Goal: Contribute content: Contribute content

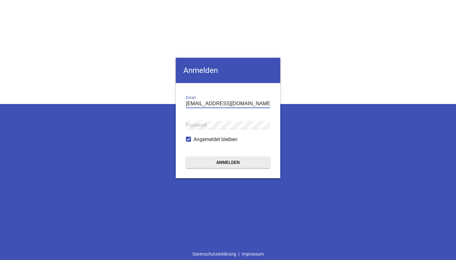
type input "[EMAIL_ADDRESS][DOMAIN_NAME]"
click at [228, 162] on button "Anmelden" at bounding box center [228, 161] width 84 height 11
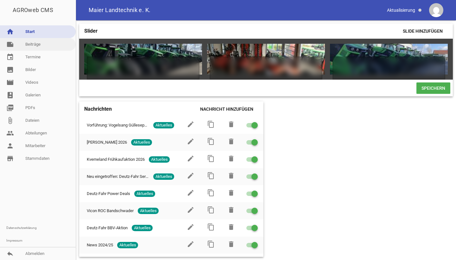
click at [42, 47] on link "note Beiträge" at bounding box center [38, 44] width 76 height 13
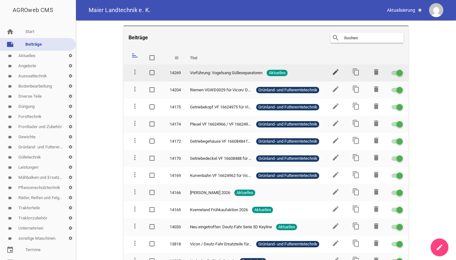
click at [333, 70] on icon "edit" at bounding box center [336, 72] width 8 height 8
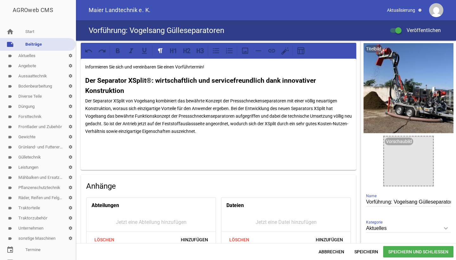
click at [395, 251] on span "Speichern und Schließen" at bounding box center [418, 251] width 70 height 11
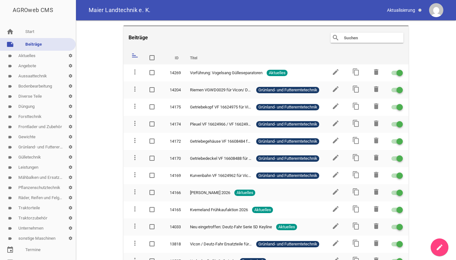
click at [436, 246] on icon "create" at bounding box center [440, 247] width 8 height 8
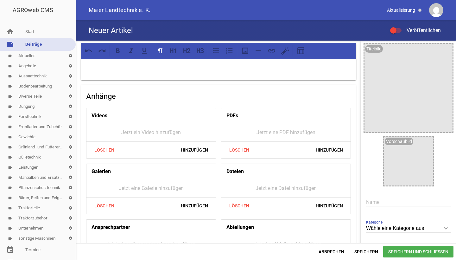
click at [369, 229] on input "Wähle eine Kategorie aus" at bounding box center [408, 228] width 85 height 9
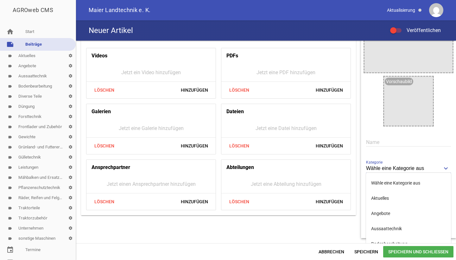
scroll to position [82, 0]
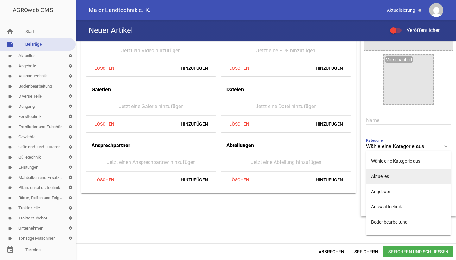
click at [377, 175] on li "Aktuelles" at bounding box center [408, 175] width 85 height 15
type input "Aktuelles"
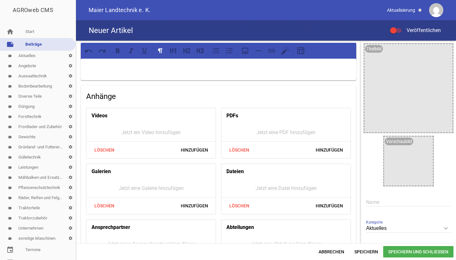
scroll to position [0, 0]
click at [366, 202] on input "text" at bounding box center [408, 201] width 85 height 9
drag, startPoint x: 389, startPoint y: 202, endPoint x: 338, endPoint y: 202, distance: 51.0
click at [339, 202] on div "Anhänge Videos Jetzt ein Video hinzufügen Löschen Hinzufügen PDFs Jetzt eine PD…" at bounding box center [266, 142] width 380 height 202
click at [381, 203] on input "BBV A" at bounding box center [408, 201] width 85 height 9
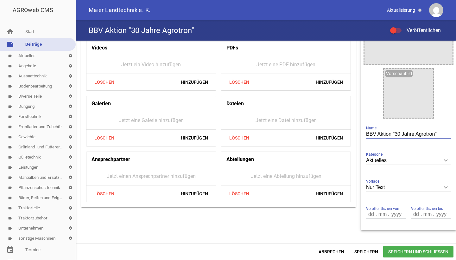
scroll to position [77, 0]
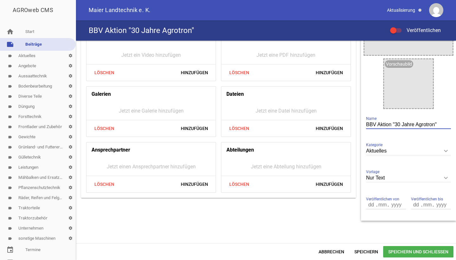
type input "BBV Aktion "30 Jahre Agrotron""
click at [400, 250] on span "Speichern und Schließen" at bounding box center [418, 251] width 70 height 11
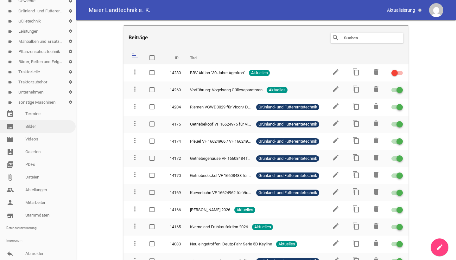
scroll to position [136, 0]
click at [33, 131] on link "image Bilder" at bounding box center [38, 126] width 76 height 13
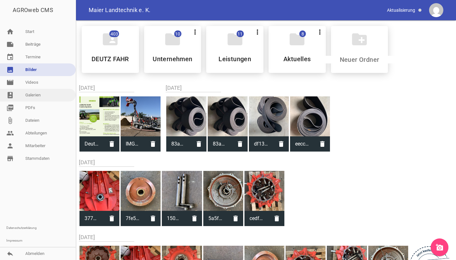
click at [26, 97] on link "photo_album Galerien" at bounding box center [38, 95] width 76 height 13
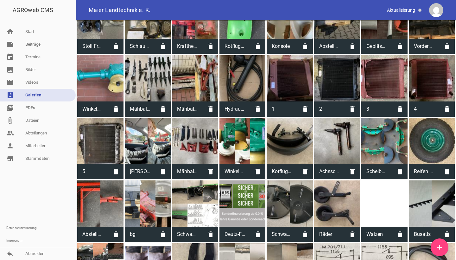
scroll to position [311, 0]
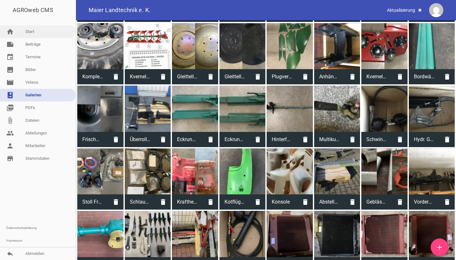
click at [28, 30] on link "home Start" at bounding box center [38, 31] width 76 height 13
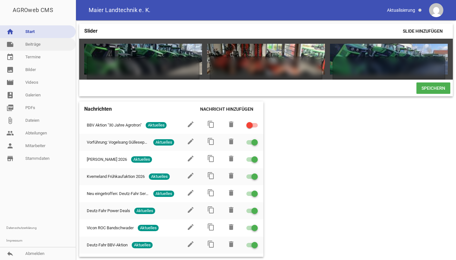
click at [48, 48] on link "note Beiträge" at bounding box center [38, 44] width 76 height 13
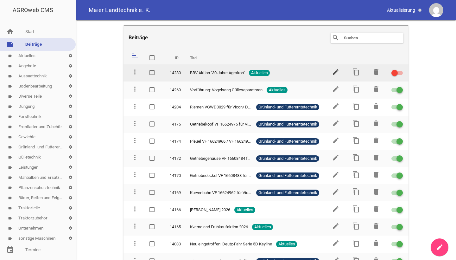
click at [332, 73] on icon "edit" at bounding box center [336, 72] width 8 height 8
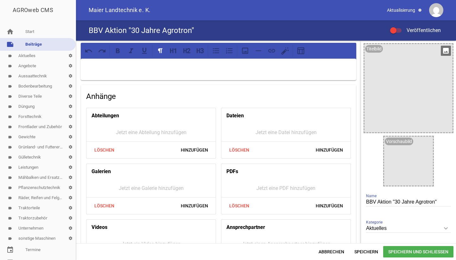
click at [442, 55] on icon "image" at bounding box center [446, 51] width 10 height 10
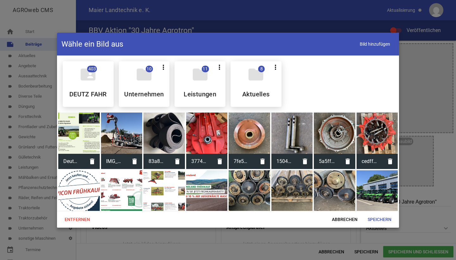
click at [86, 118] on div at bounding box center [78, 132] width 41 height 41
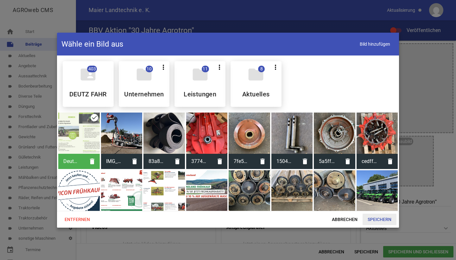
click at [372, 218] on span "Speichern" at bounding box center [379, 218] width 34 height 11
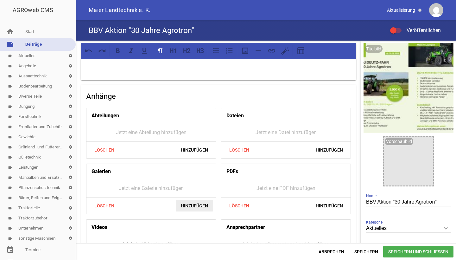
click at [186, 208] on span "Hinzufügen" at bounding box center [194, 205] width 37 height 11
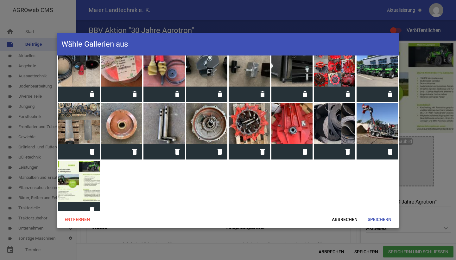
click at [76, 176] on div at bounding box center [78, 180] width 41 height 41
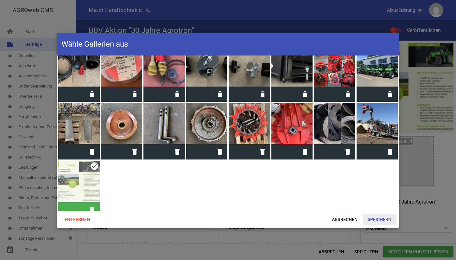
click at [379, 217] on span "Speichern" at bounding box center [379, 218] width 34 height 11
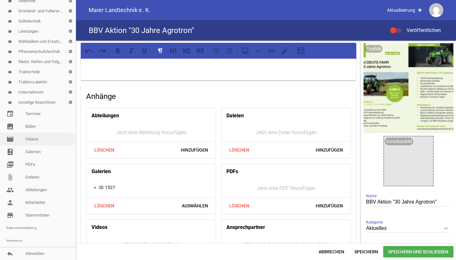
scroll to position [136, 0]
click at [28, 132] on link "image Bilder" at bounding box center [38, 126] width 76 height 13
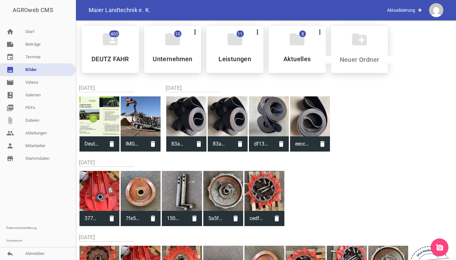
click at [437, 247] on icon "add_a_photo" at bounding box center [440, 247] width 8 height 8
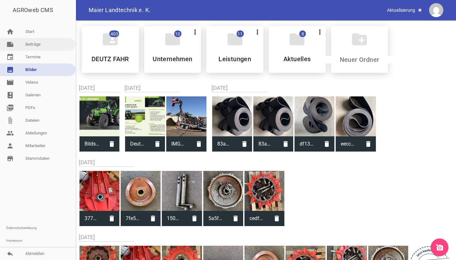
click at [37, 47] on link "note Beiträge" at bounding box center [38, 44] width 76 height 13
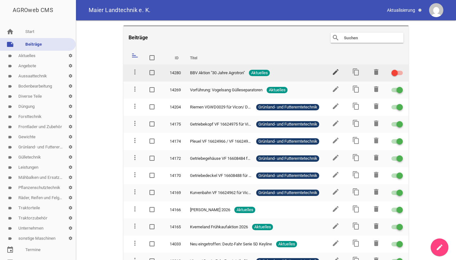
click at [332, 73] on icon "edit" at bounding box center [336, 72] width 8 height 8
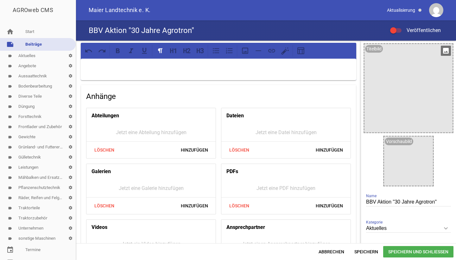
click at [441, 51] on icon "image" at bounding box center [446, 51] width 10 height 10
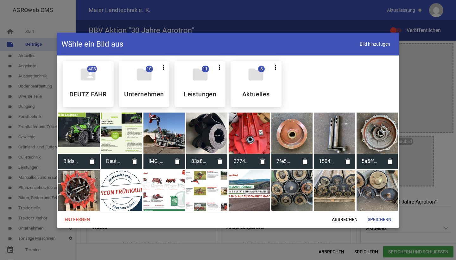
click at [66, 135] on div at bounding box center [78, 132] width 41 height 41
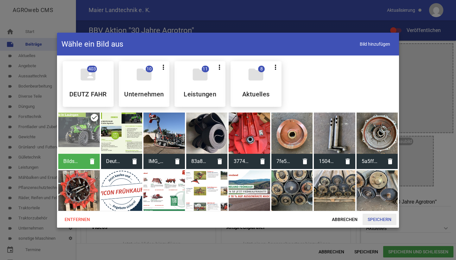
click at [380, 220] on span "Speichern" at bounding box center [379, 218] width 34 height 11
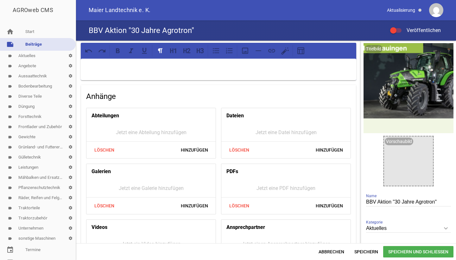
click at [129, 68] on p at bounding box center [218, 67] width 266 height 8
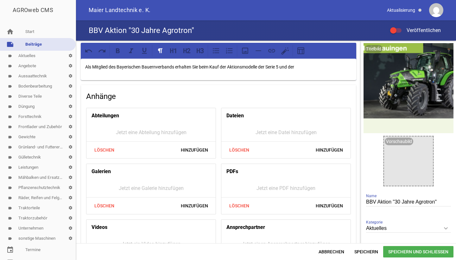
click at [229, 67] on p "Als Mitglied des Bayerischen Bauernverbands erhalten Sie beim Kauf der Aktionsm…" at bounding box center [218, 67] width 266 height 8
drag, startPoint x: 228, startPoint y: 67, endPoint x: 260, endPoint y: 67, distance: 32.6
click at [260, 67] on p "Als Mitglied des Bayerischen Bauernverbands erhalten Sie beim Kauf der Aktionsm…" at bounding box center [218, 67] width 266 height 8
drag, startPoint x: 259, startPoint y: 67, endPoint x: 229, endPoint y: 64, distance: 30.9
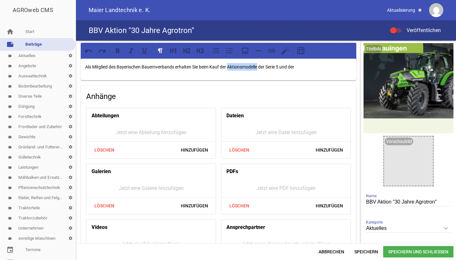
click at [229, 64] on p "Als Mitglied des Bayerischen Bauernverbands erhalten Sie beim Kauf der Aktionsm…" at bounding box center [218, 67] width 266 height 8
click at [300, 66] on p "Als Mitglied des Bayerischen Bauernverbands erhalten Sie beim Kauf der Aktionsm…" at bounding box center [218, 67] width 266 height 8
click at [312, 67] on p "Als Mitglied des Bayerischen Bauernverbands erhalten Sie beim Kauf der Aktionsm…" at bounding box center [218, 67] width 266 height 8
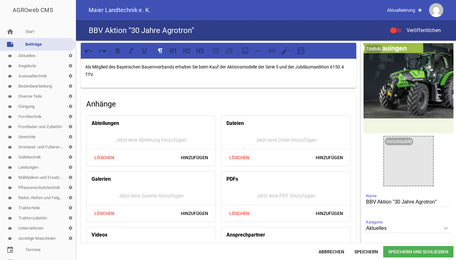
click at [238, 77] on p "Als Mitglied des Bayerischen Bauernverbands erhalten Sie beim Kauf der Aktionsm…" at bounding box center [218, 70] width 266 height 15
click at [289, 67] on p "Als Mitglied des Bayerischen Bauernverbands erhalten Sie beim Kauf der Aktionsm…" at bounding box center [218, 70] width 266 height 15
drag, startPoint x: 259, startPoint y: 68, endPoint x: 223, endPoint y: 68, distance: 36.1
click at [223, 68] on p "Als Mitglied des Bayerischen Bauernverbands erhalten Sie beim Kauf der Aktionsm…" at bounding box center [218, 70] width 266 height 15
click at [302, 66] on p "Als Mitglied des Bayerischen Bauernverbands erhalten Sie beim Kauf eines Deutz-…" at bounding box center [218, 70] width 266 height 15
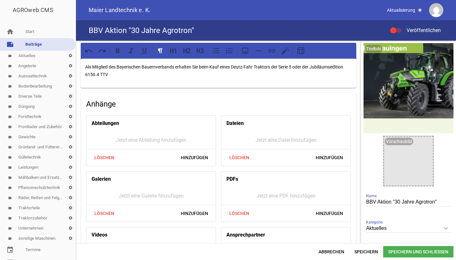
click at [241, 75] on p "Als Mitglied des Bayerischen Bauernverbands erhalten Sie beim Kauf eines Deutz-…" at bounding box center [218, 70] width 266 height 15
drag, startPoint x: 148, startPoint y: 76, endPoint x: 110, endPoint y: 76, distance: 38.9
click at [109, 76] on p "Als Mitglied des Bayerischen Bauernverbands erhalten Sie beim Kauf eines Deutz-…" at bounding box center [218, 70] width 266 height 15
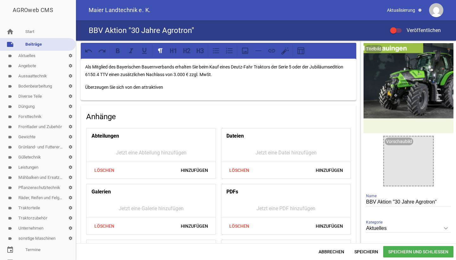
drag, startPoint x: 170, startPoint y: 91, endPoint x: 143, endPoint y: 86, distance: 27.9
click at [143, 86] on div "Als Mitglied des Bayerischen Bauernverbands erhalten Sie beim Kauf eines Deutz-…" at bounding box center [218, 80] width 275 height 42
drag, startPoint x: 248, startPoint y: 88, endPoint x: 142, endPoint y: 84, distance: 105.8
click at [142, 84] on p "Überzeugen Sie sich von den beworbenen Modellen und sichern Sie sich" at bounding box center [218, 87] width 266 height 8
click at [199, 67] on p "Als Mitglied des Bayerischen Bauernverbands erhalten Sie beim Kauf eines Deutz-…" at bounding box center [218, 70] width 266 height 15
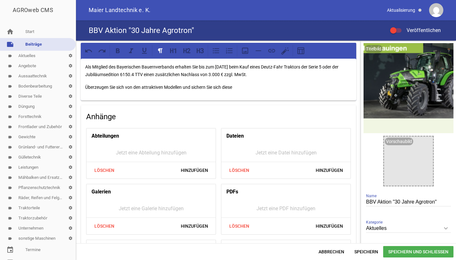
click at [247, 84] on p "Überzeugen Sie sich von den attraktiven Modellen und sichern Sie sich diese" at bounding box center [218, 87] width 266 height 8
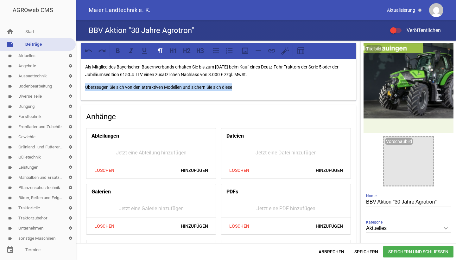
drag, startPoint x: 242, startPoint y: 87, endPoint x: 86, endPoint y: 84, distance: 156.4
click at [86, 84] on p "Überzeugen Sie sich von den attraktiven Modellen und sichern Sie sich diese" at bounding box center [218, 87] width 266 height 8
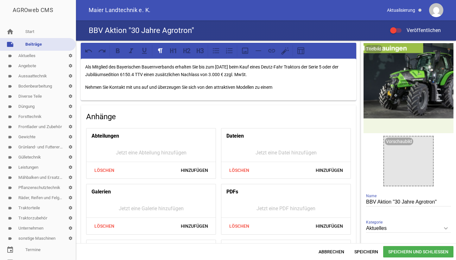
drag, startPoint x: 285, startPoint y: 88, endPoint x: 279, endPoint y: 84, distance: 7.8
click at [279, 84] on p "Nehmen Sie Kontakt mit uns auf und überzeugen Sie sich von den attraktiven Mode…" at bounding box center [218, 87] width 266 height 8
drag, startPoint x: 284, startPoint y: 89, endPoint x: 255, endPoint y: 89, distance: 28.5
click at [255, 89] on p "Nehmen Sie Kontakt mit uns auf und überzeugen Sie sich von den attraktiven Mode…" at bounding box center [218, 87] width 266 height 8
click at [255, 87] on p "Nehmen Sie Kontakt mit uns auf und überzeugen Sie sich von den attraktiven Mode…" at bounding box center [218, 87] width 266 height 8
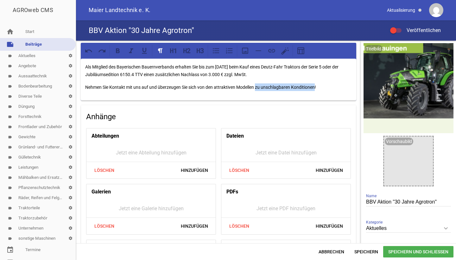
drag, startPoint x: 315, startPoint y: 88, endPoint x: 257, endPoint y: 85, distance: 58.0
click at [257, 85] on p "Nehmen Sie Kontakt mit uns auf und überzeugen Sie sich von den attraktiven Mode…" at bounding box center [218, 87] width 266 height 8
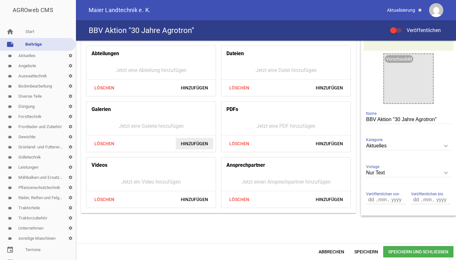
scroll to position [82, 0]
click at [191, 147] on span "Hinzufügen" at bounding box center [194, 143] width 37 height 11
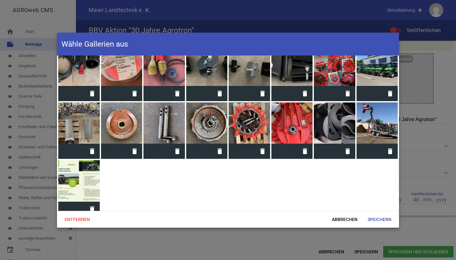
scroll to position [994, 0]
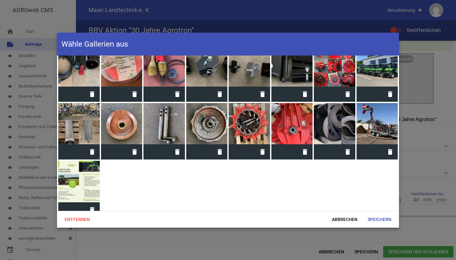
click at [87, 173] on div at bounding box center [78, 180] width 41 height 41
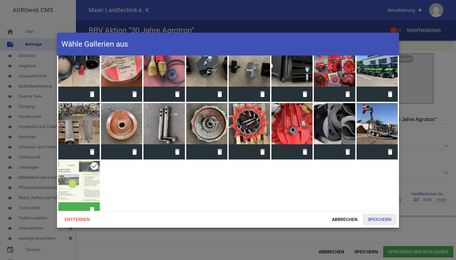
click at [379, 223] on span "Speichern" at bounding box center [379, 218] width 34 height 11
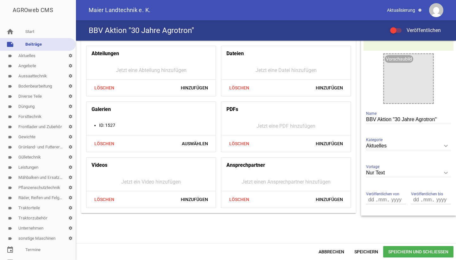
scroll to position [82, 0]
click at [396, 29] on div at bounding box center [393, 30] width 6 height 6
click at [399, 27] on input "Veröffentlichen" at bounding box center [399, 27] width 0 height 0
click at [401, 250] on span "Speichern und Schließen" at bounding box center [418, 251] width 70 height 11
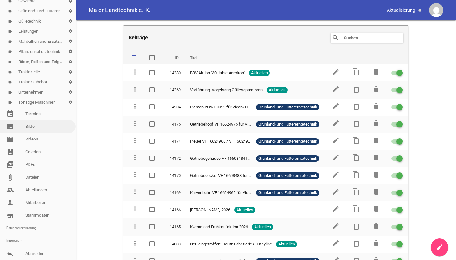
scroll to position [136, 0]
click at [31, 127] on link "image Bilder" at bounding box center [38, 126] width 76 height 13
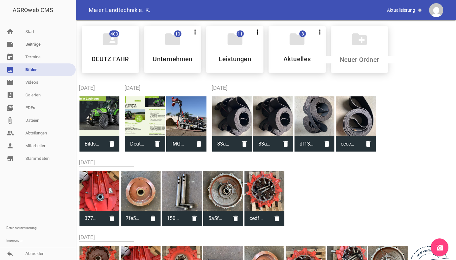
click at [438, 246] on icon "add_a_photo" at bounding box center [440, 247] width 8 height 8
click at [442, 249] on icon "add_a_photo" at bounding box center [440, 247] width 8 height 8
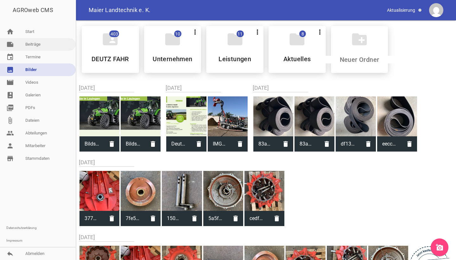
click at [23, 42] on link "note Beiträge" at bounding box center [38, 44] width 76 height 13
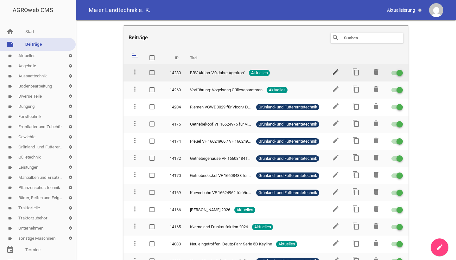
click at [332, 73] on icon "edit" at bounding box center [336, 72] width 8 height 8
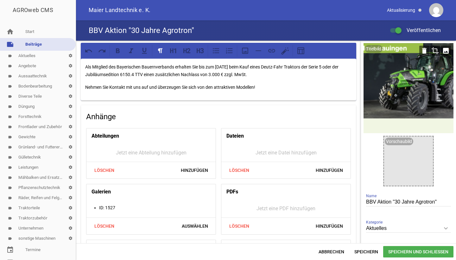
click at [444, 49] on icon "image" at bounding box center [446, 51] width 10 height 10
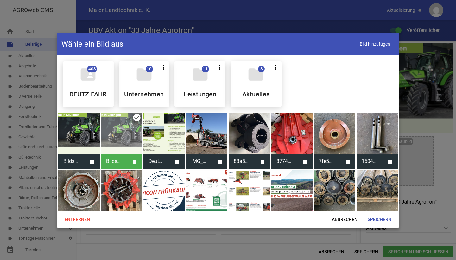
click at [83, 136] on div at bounding box center [78, 132] width 41 height 41
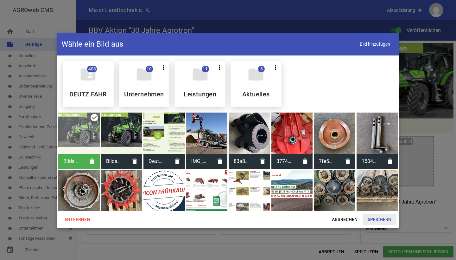
click at [380, 217] on span "Speichern" at bounding box center [379, 218] width 34 height 11
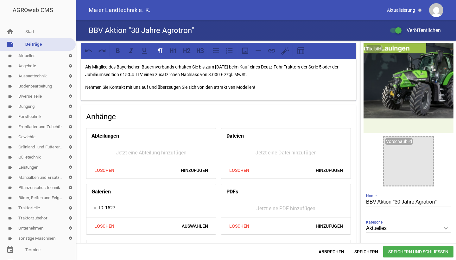
click at [415, 251] on span "Speichern und Schließen" at bounding box center [418, 251] width 70 height 11
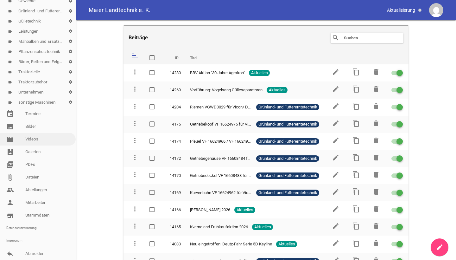
scroll to position [136, 0]
click at [27, 126] on link "image Bilder" at bounding box center [38, 126] width 76 height 13
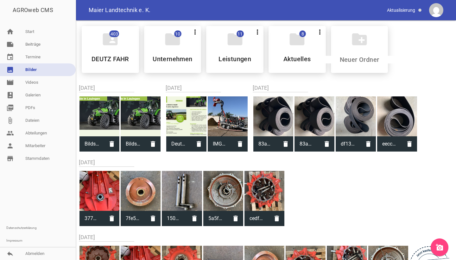
click at [439, 250] on icon "add_a_photo" at bounding box center [440, 247] width 8 height 8
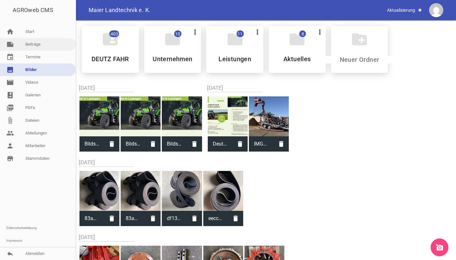
click at [23, 44] on link "note Beiträge" at bounding box center [38, 44] width 76 height 13
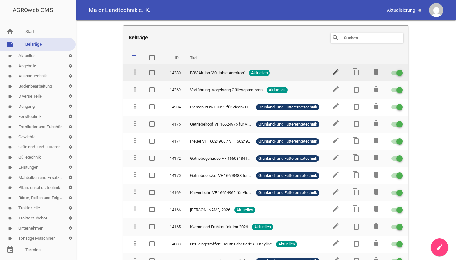
click at [333, 72] on icon "edit" at bounding box center [336, 72] width 8 height 8
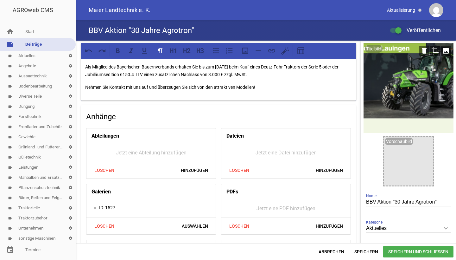
click at [444, 44] on div at bounding box center [408, 88] width 90 height 90
click at [443, 49] on icon "image" at bounding box center [446, 51] width 10 height 10
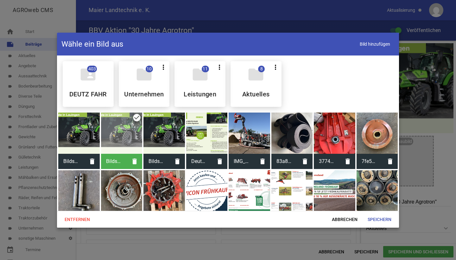
click at [77, 130] on div at bounding box center [78, 132] width 41 height 41
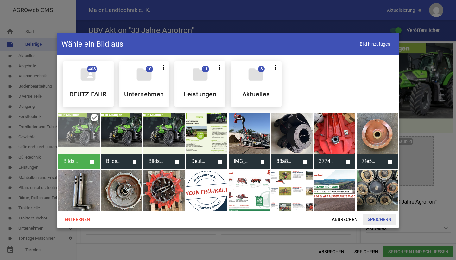
click at [377, 220] on span "Speichern" at bounding box center [379, 218] width 34 height 11
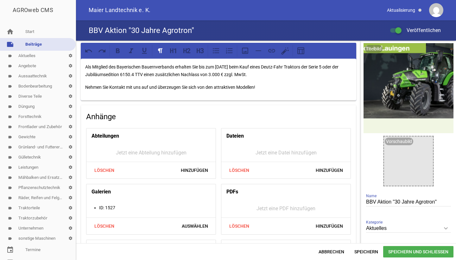
click at [405, 253] on span "Speichern und Schließen" at bounding box center [418, 251] width 70 height 11
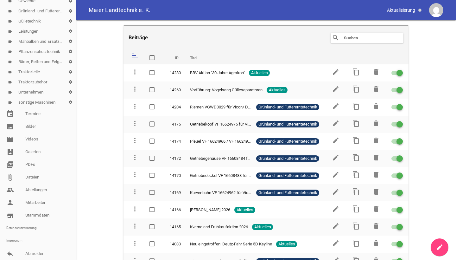
scroll to position [136, 0]
click at [23, 129] on link "image Bilder" at bounding box center [38, 126] width 76 height 13
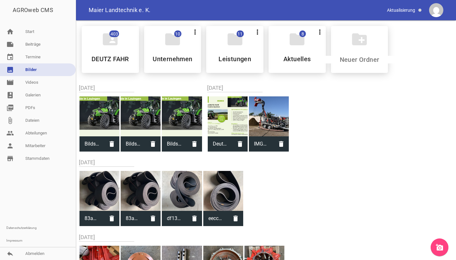
click at [441, 244] on icon "add_a_photo" at bounding box center [440, 247] width 8 height 8
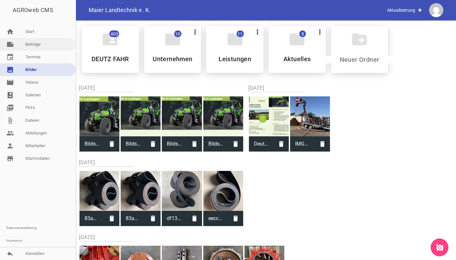
click at [42, 43] on link "note Beiträge" at bounding box center [38, 44] width 76 height 13
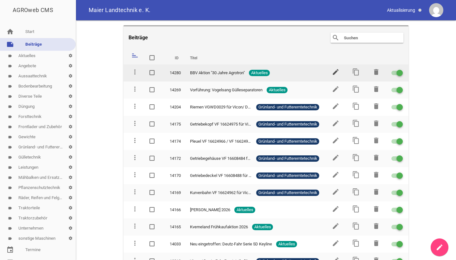
click at [332, 74] on icon "edit" at bounding box center [336, 72] width 8 height 8
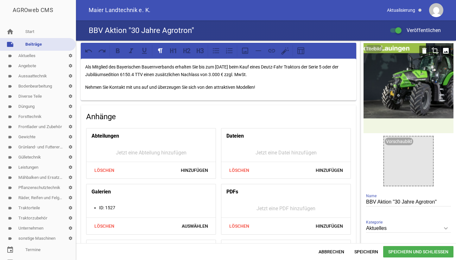
click at [443, 51] on icon "image" at bounding box center [446, 51] width 10 height 10
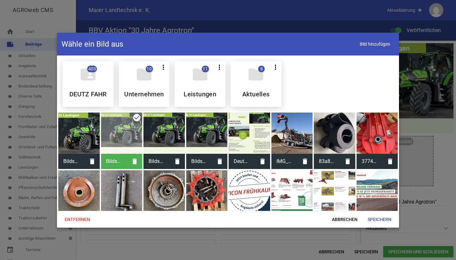
click at [82, 130] on div at bounding box center [78, 132] width 41 height 41
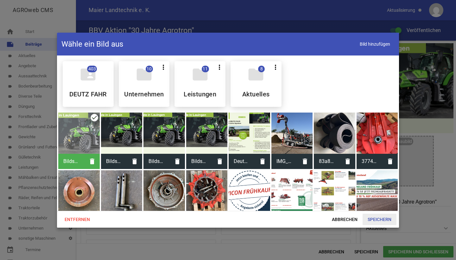
click at [379, 220] on span "Speichern" at bounding box center [379, 218] width 34 height 11
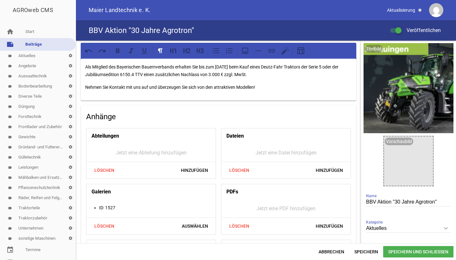
click at [423, 251] on span "Speichern und Schließen" at bounding box center [418, 251] width 70 height 11
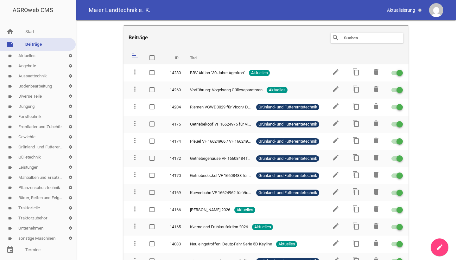
click at [387, 0] on div "Maier Landtechnik e. K." at bounding box center [266, 10] width 380 height 20
